Goal: Task Accomplishment & Management: Use online tool/utility

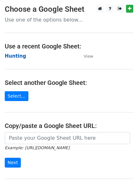
click at [16, 55] on strong "Hunting" at bounding box center [16, 56] width 22 height 6
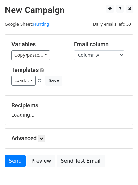
scroll to position [36, 0]
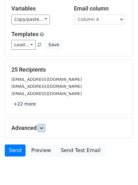
click at [42, 130] on link at bounding box center [41, 128] width 7 height 7
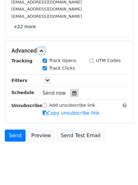
scroll to position [114, 0]
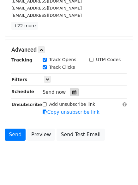
click at [73, 91] on icon at bounding box center [75, 92] width 4 height 4
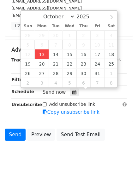
type input "[DATE] 12:00"
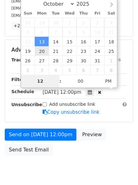
scroll to position [113, 0]
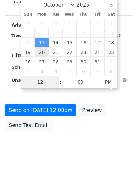
type input "4"
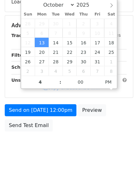
type input "[DATE] 16:00"
click at [57, 158] on body "New Campaign Daily emails left: 50 Google Sheet: Hunting Variables Copy/paste..…" at bounding box center [69, 26] width 138 height 268
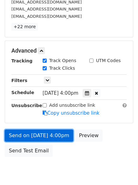
click at [46, 131] on link "Send on [DATE] 4:00pm" at bounding box center [39, 136] width 69 height 12
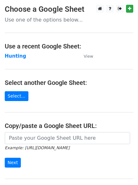
click at [14, 59] on td "Hunting" at bounding box center [41, 56] width 73 height 7
click at [14, 57] on strong "Hunting" at bounding box center [16, 56] width 22 height 6
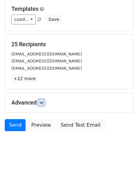
click at [42, 105] on link at bounding box center [41, 102] width 7 height 7
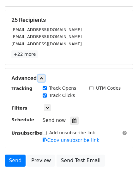
scroll to position [113, 0]
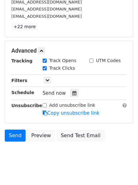
click at [74, 87] on hr at bounding box center [69, 87] width 116 height 0
click at [73, 91] on icon at bounding box center [75, 93] width 4 height 4
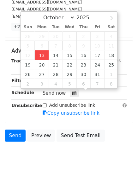
type input "2025-10-13 12:00"
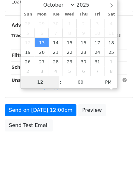
type input "4"
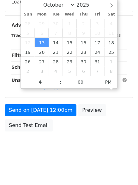
type input "2025-10-13 16:00"
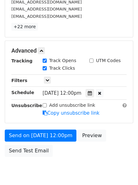
click at [66, 159] on div "Send on Oct 13 at 12:00pm Preview Send Test Email" at bounding box center [69, 145] width 138 height 30
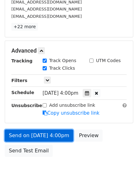
click at [43, 133] on link "Send on Oct 13 at 4:00pm" at bounding box center [39, 136] width 69 height 12
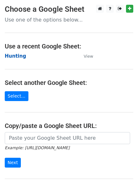
click at [13, 54] on strong "Hunting" at bounding box center [16, 56] width 22 height 6
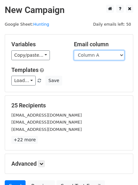
click at [93, 55] on select "Column A Column B Column C Column D Column E Column F" at bounding box center [99, 55] width 51 height 10
select select "Column B"
click at [74, 50] on select "Column A Column B Column C Column D Column E Column F" at bounding box center [99, 55] width 51 height 10
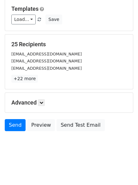
click at [47, 106] on h5 "Advanced" at bounding box center [69, 102] width 116 height 7
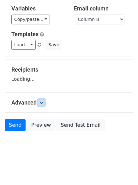
click at [43, 104] on icon at bounding box center [42, 103] width 4 height 4
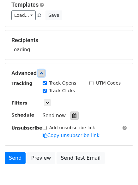
scroll to position [90, 0]
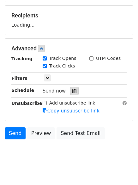
click at [71, 69] on label "Track Clicks" at bounding box center [62, 66] width 26 height 7
click at [47, 68] on input "Track Clicks" at bounding box center [45, 66] width 4 height 4
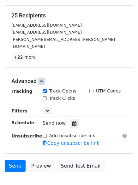
drag, startPoint x: 61, startPoint y: 93, endPoint x: 67, endPoint y: 102, distance: 10.7
click at [61, 95] on label "Track Clicks" at bounding box center [62, 98] width 26 height 7
click at [47, 96] on input "Track Clicks" at bounding box center [45, 98] width 4 height 4
checkbox input "true"
click at [73, 121] on icon at bounding box center [75, 123] width 4 height 4
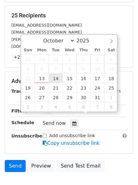
type input "2025-10-14 12:00"
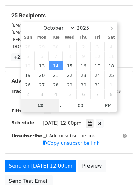
scroll to position [0, 0]
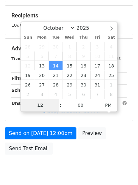
type input "5"
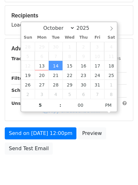
type input "2025-10-14 17:00"
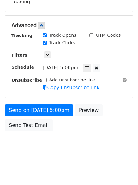
scroll to position [138, 0]
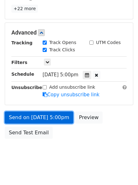
click at [40, 112] on link "Send on Oct 14 at 5:00pm" at bounding box center [39, 118] width 69 height 12
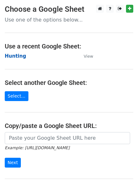
click at [11, 55] on strong "Hunting" at bounding box center [16, 56] width 22 height 6
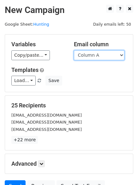
drag, startPoint x: 110, startPoint y: 55, endPoint x: 110, endPoint y: 59, distance: 3.5
click at [110, 55] on select "Column A Column B Column C Column D Column E Column F" at bounding box center [99, 55] width 51 height 10
select select "Column C"
click at [74, 50] on select "Column A Column B Column C Column D Column E Column F" at bounding box center [99, 55] width 51 height 10
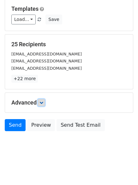
click at [42, 103] on icon at bounding box center [42, 103] width 4 height 4
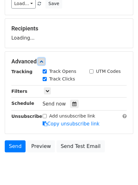
scroll to position [96, 0]
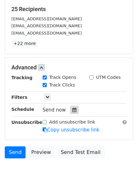
click at [73, 113] on div at bounding box center [74, 110] width 9 height 8
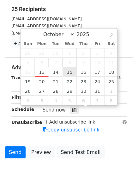
type input "2025-10-15 12:00"
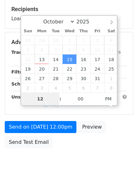
type input "6"
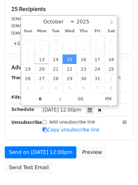
type input "2025-10-15 18:00"
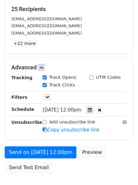
click at [80, 172] on div "Send on Oct 15 at 12:00pm Preview Send Test Email" at bounding box center [69, 161] width 138 height 30
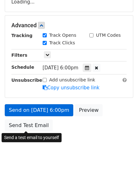
scroll to position [138, 0]
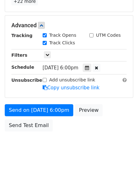
click at [33, 103] on form "Variables Copy/paste... {{Column A}} {{Column B}} {{Column C}} {{Column D}} {{C…" at bounding box center [69, 15] width 129 height 239
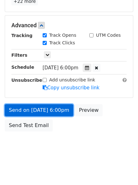
click at [35, 109] on link "Send on Oct 15 at 6:00pm" at bounding box center [39, 110] width 69 height 12
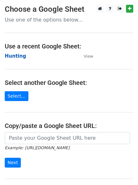
click at [16, 56] on strong "Hunting" at bounding box center [16, 56] width 22 height 6
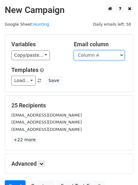
drag, startPoint x: 0, startPoint y: 0, endPoint x: 93, endPoint y: 56, distance: 109.2
click at [93, 56] on select "Column A Column B Column C Column D Column E Column F" at bounding box center [99, 55] width 51 height 10
select select "Column D"
click at [74, 50] on select "Column A Column B Column C Column D Column E Column F" at bounding box center [99, 55] width 51 height 10
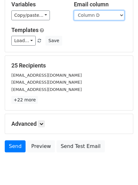
scroll to position [61, 0]
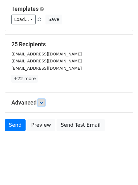
click at [43, 99] on link at bounding box center [41, 102] width 7 height 7
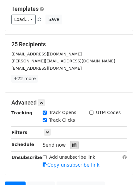
click at [73, 145] on icon at bounding box center [75, 145] width 4 height 4
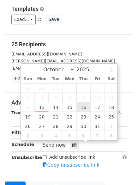
type input "[DATE] 12:00"
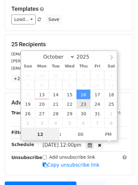
scroll to position [0, 0]
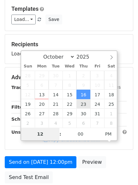
type input "7"
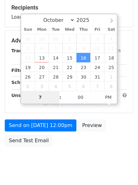
scroll to position [113, 0]
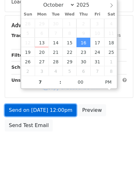
type input "[DATE] 19:00"
click at [37, 108] on link "Send on [DATE] 12:00pm" at bounding box center [41, 110] width 72 height 12
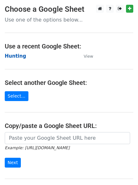
click at [11, 55] on strong "Hunting" at bounding box center [16, 56] width 22 height 6
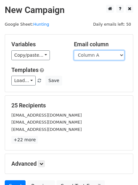
click at [101, 57] on select "Column A Column B Column C Column D Column E Column F" at bounding box center [99, 55] width 51 height 10
select select "Column E"
click at [74, 50] on select "Column A Column B Column C Column D Column E Column F" at bounding box center [99, 55] width 51 height 10
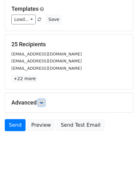
click at [43, 101] on icon at bounding box center [42, 103] width 4 height 4
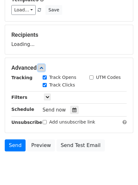
scroll to position [91, 0]
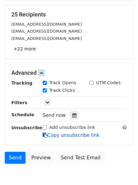
click at [71, 112] on div at bounding box center [74, 115] width 9 height 8
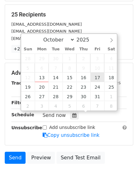
type input "2025-10-17 12:00"
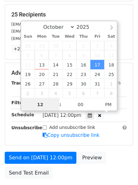
scroll to position [0, 0]
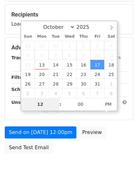
type input "8"
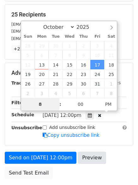
scroll to position [138, 0]
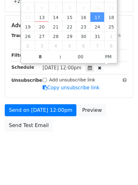
type input "2025-10-17 20:00"
click at [78, 154] on body "New Campaign Daily emails left: 50 Google Sheet: Hunting Variables Copy/paste..…" at bounding box center [69, 13] width 138 height 294
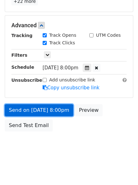
click at [37, 110] on link "Send on Oct 17 at 8:00pm" at bounding box center [39, 110] width 69 height 12
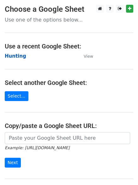
click at [21, 55] on strong "Hunting" at bounding box center [16, 56] width 22 height 6
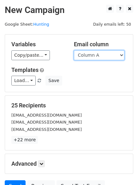
click at [106, 53] on select "Column A Column B Column C Column D Column E Column F" at bounding box center [99, 55] width 51 height 10
select select "Column F"
click at [74, 50] on select "Column A Column B Column C Column D Column E Column F" at bounding box center [99, 55] width 51 height 10
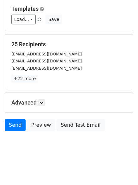
click at [39, 101] on h5 "Advanced" at bounding box center [69, 102] width 116 height 7
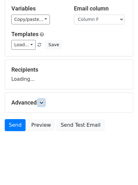
click at [42, 102] on icon at bounding box center [42, 103] width 4 height 4
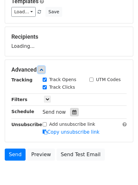
scroll to position [98, 0]
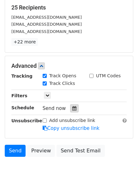
click at [74, 110] on div at bounding box center [74, 108] width 9 height 8
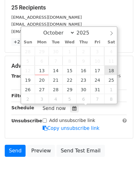
type input "2025-10-18 12:00"
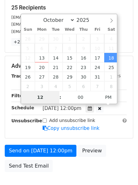
type input "9"
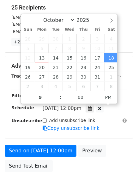
type input "2025-10-18 21:00"
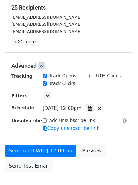
click at [84, 175] on body "New Campaign Daily emails left: 50 Google Sheet: Hunting Variables Copy/paste..…" at bounding box center [69, 54] width 138 height 294
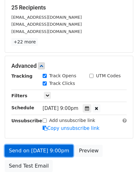
click at [39, 149] on link "Send on Oct 18 at 9:00pm" at bounding box center [39, 151] width 69 height 12
